Goal: Find specific page/section: Find specific page/section

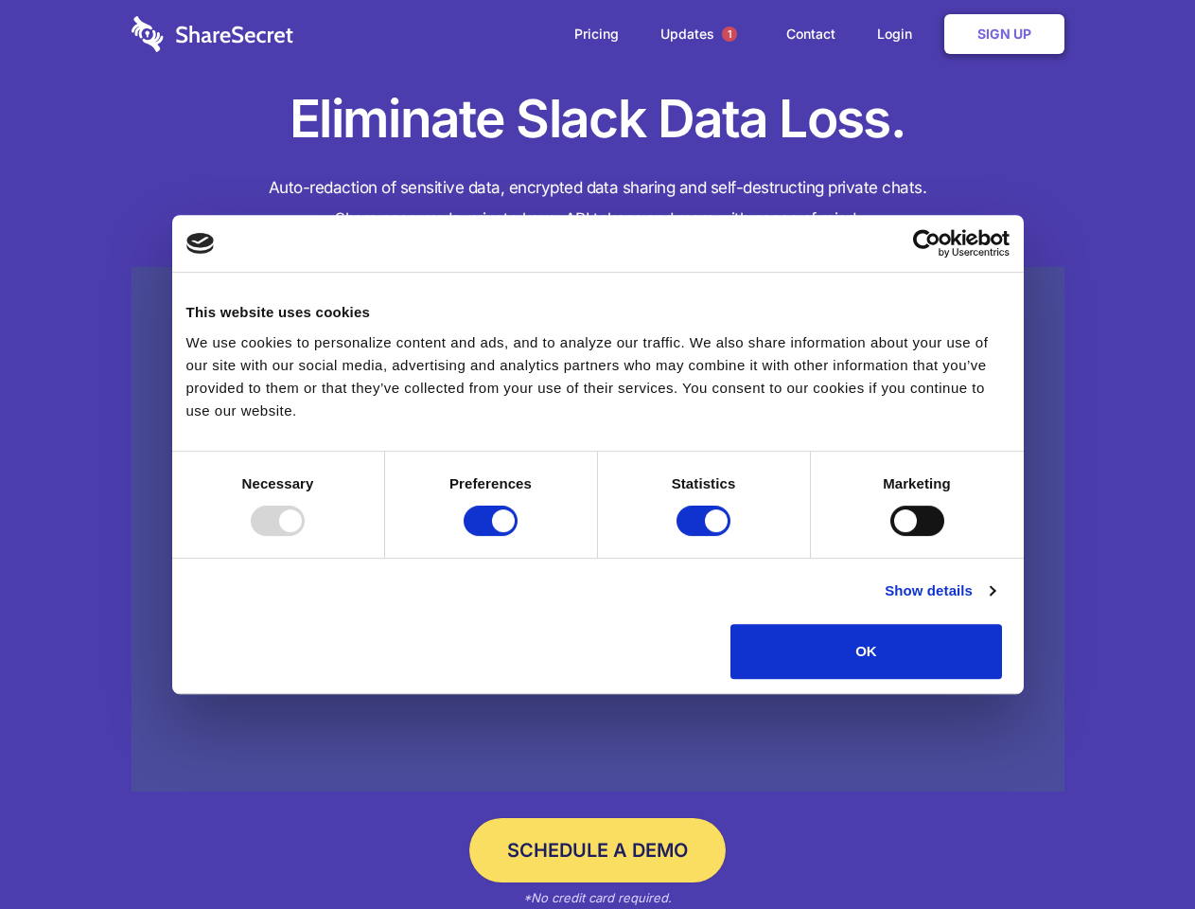
click at [305, 536] on div at bounding box center [278, 520] width 54 height 30
click at [518, 536] on input "Preferences" at bounding box center [491, 520] width 54 height 30
checkbox input "false"
click at [706, 536] on input "Statistics" at bounding box center [704, 520] width 54 height 30
checkbox input "false"
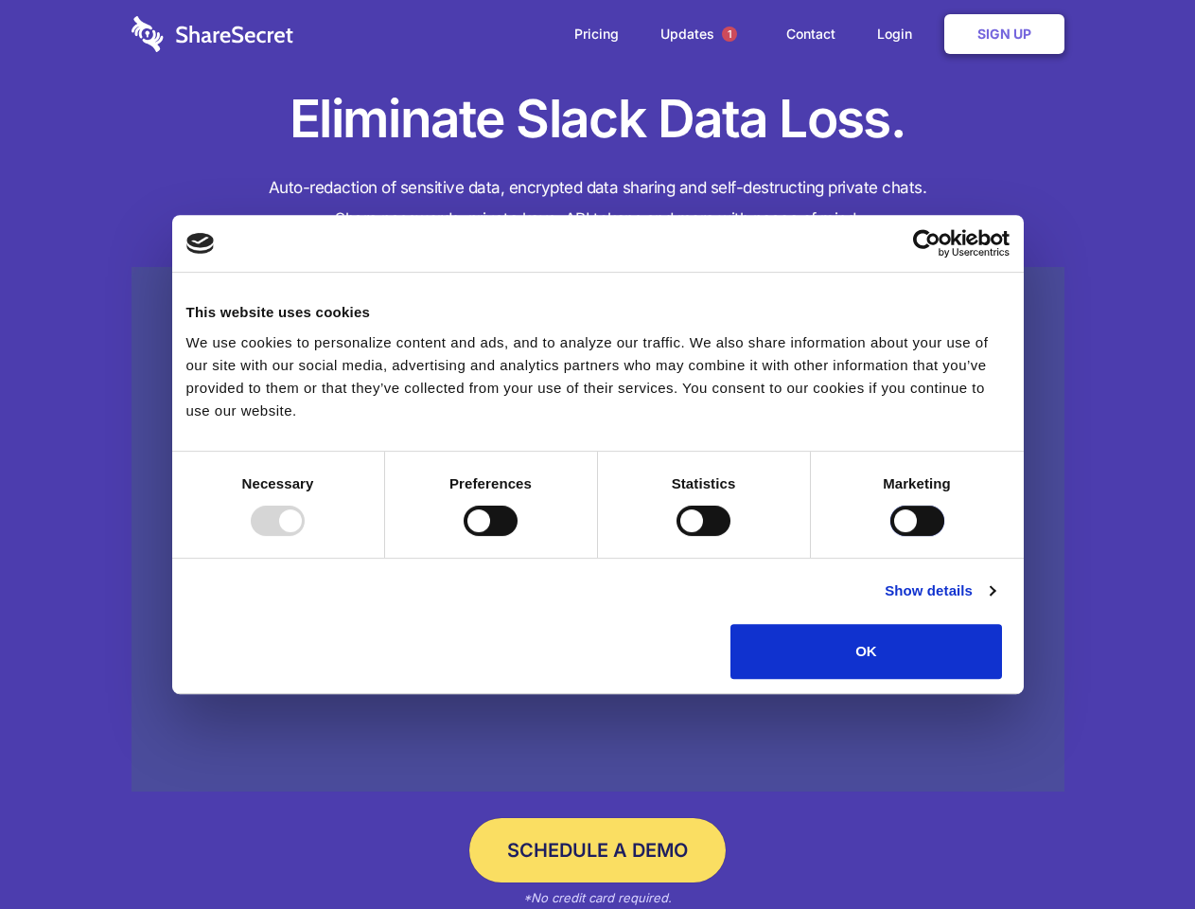
click at [891, 536] on input "Marketing" at bounding box center [918, 520] width 54 height 30
checkbox input "true"
click at [995, 602] on link "Show details" at bounding box center [940, 590] width 110 height 23
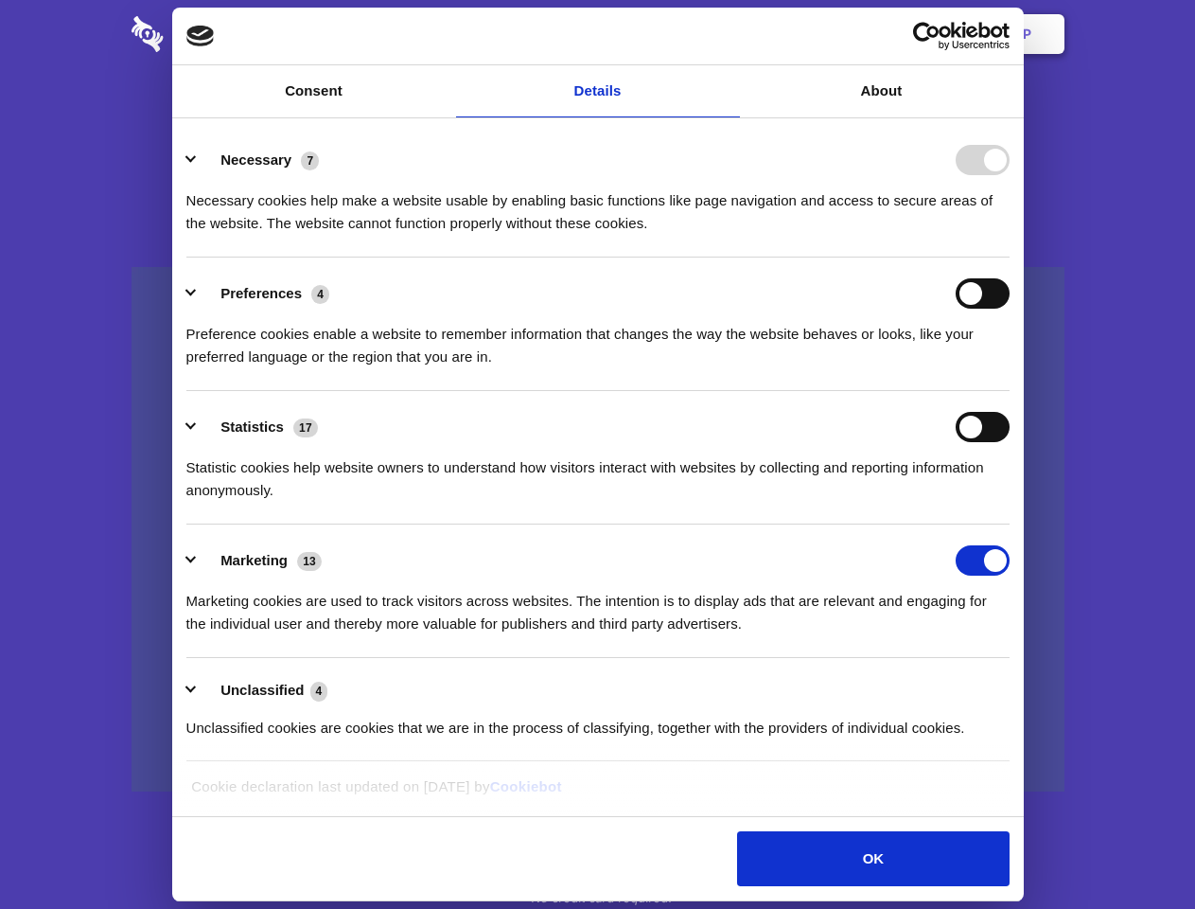
click at [1010, 235] on div "Necessary 7 Necessary cookies help make a website usable by enabling basic func…" at bounding box center [597, 190] width 823 height 90
click at [729, 34] on span "1" at bounding box center [729, 33] width 15 height 15
